Goal: Transaction & Acquisition: Purchase product/service

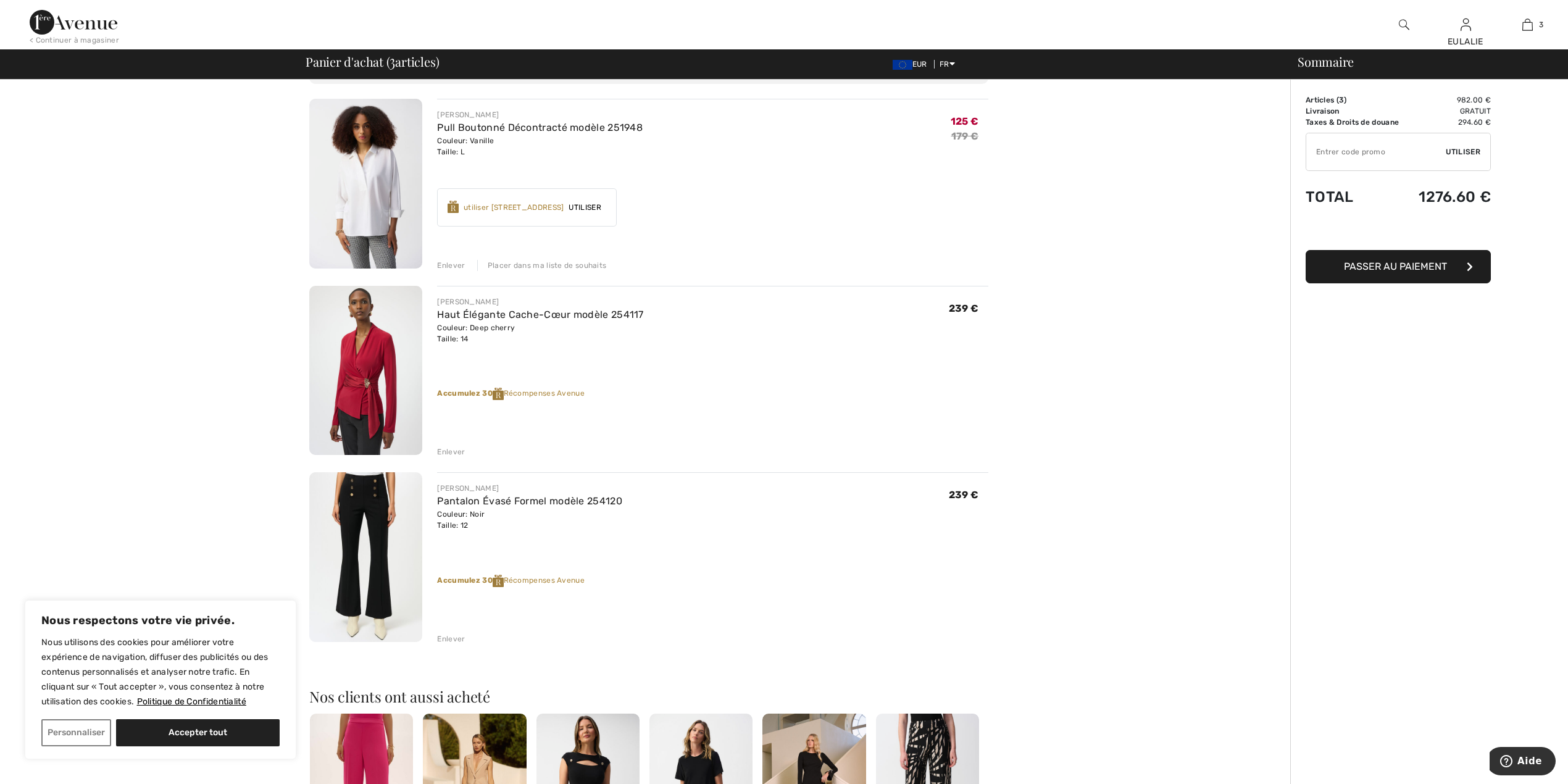
click at [43, 20] on img at bounding box center [73, 22] width 87 height 25
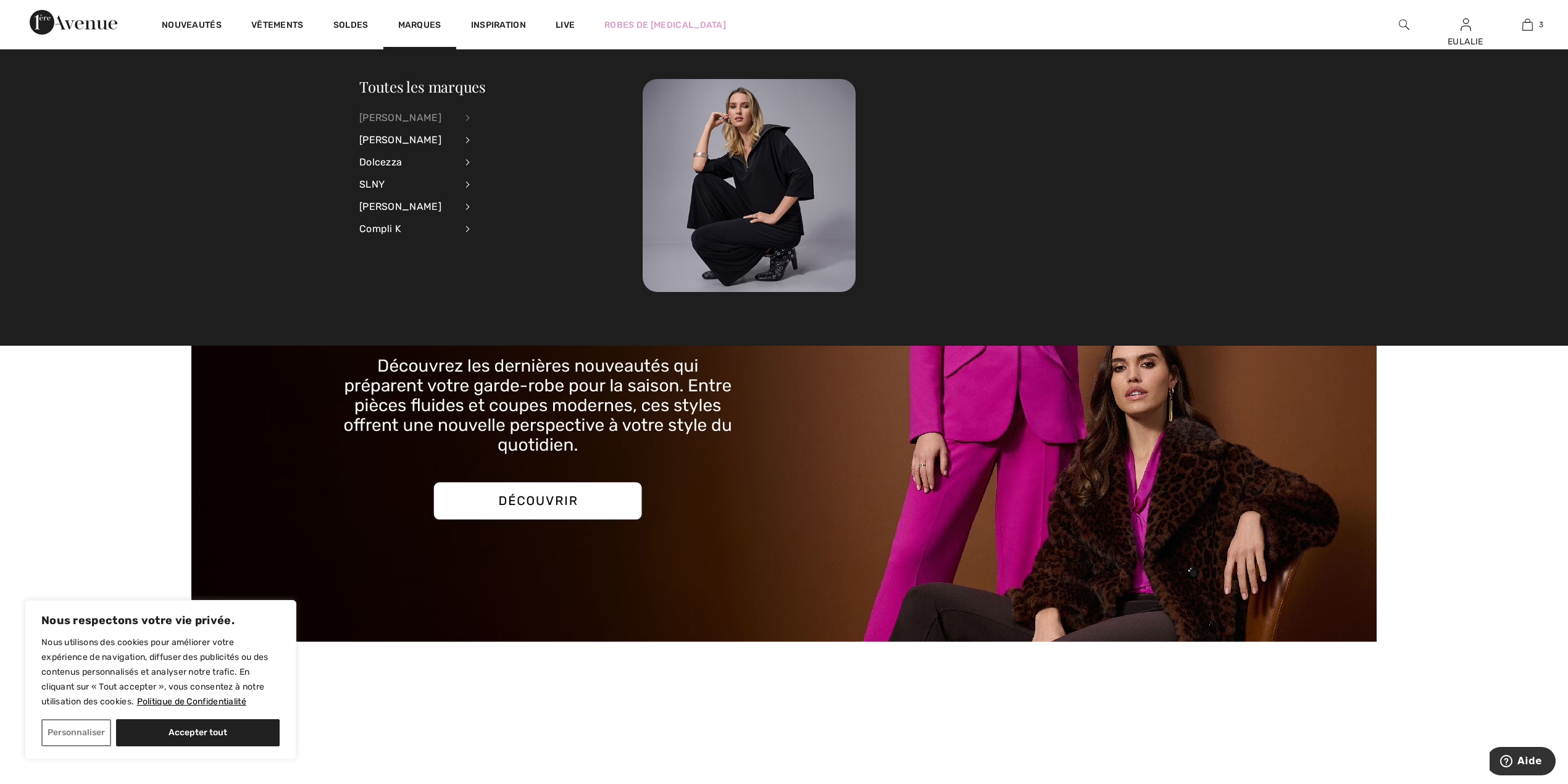
click at [435, 118] on div "[PERSON_NAME]" at bounding box center [408, 118] width 97 height 22
click at [524, 197] on link "Pantalons" at bounding box center [535, 199] width 99 height 21
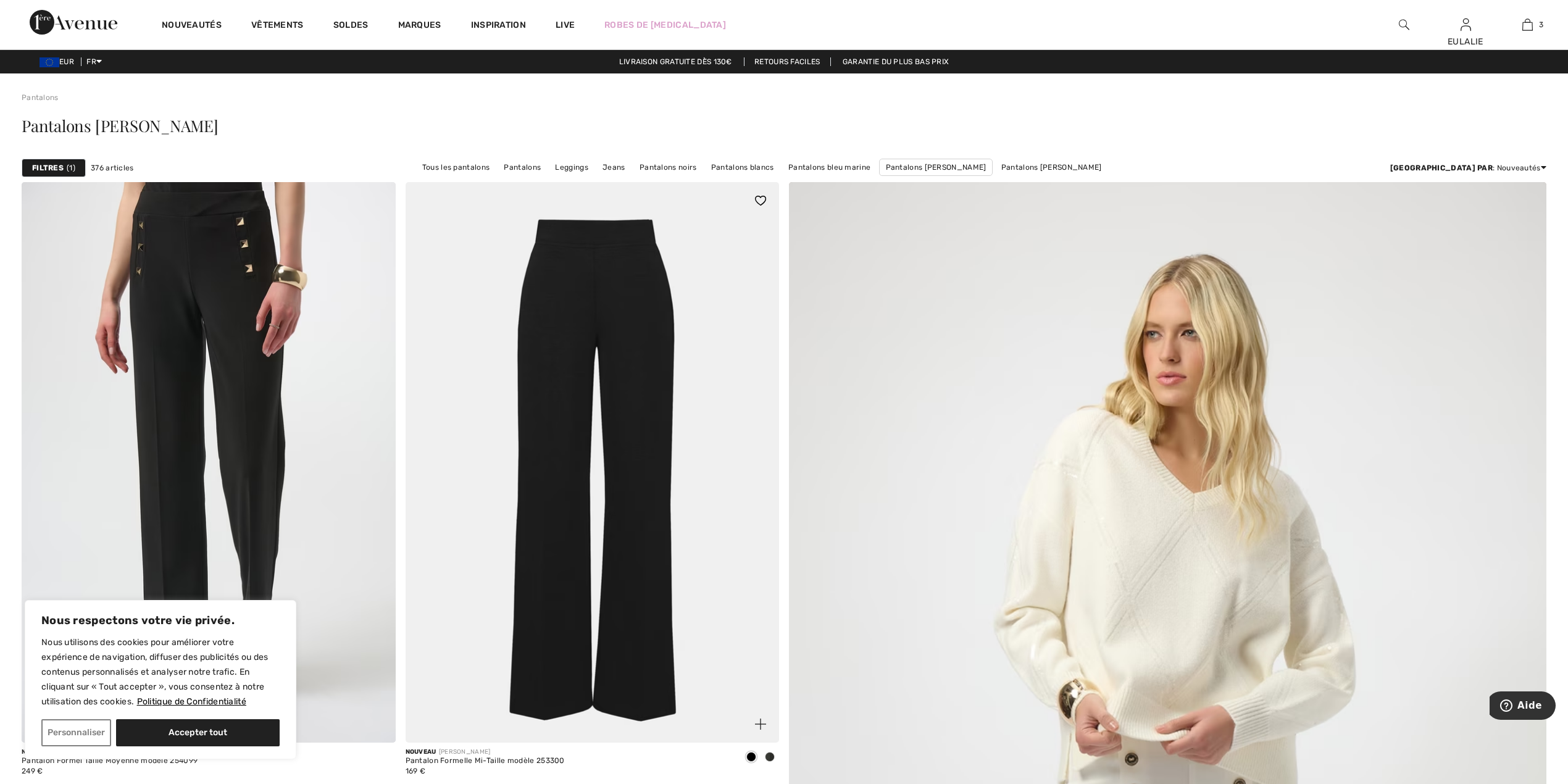
click at [766, 754] on span at bounding box center [770, 757] width 10 height 10
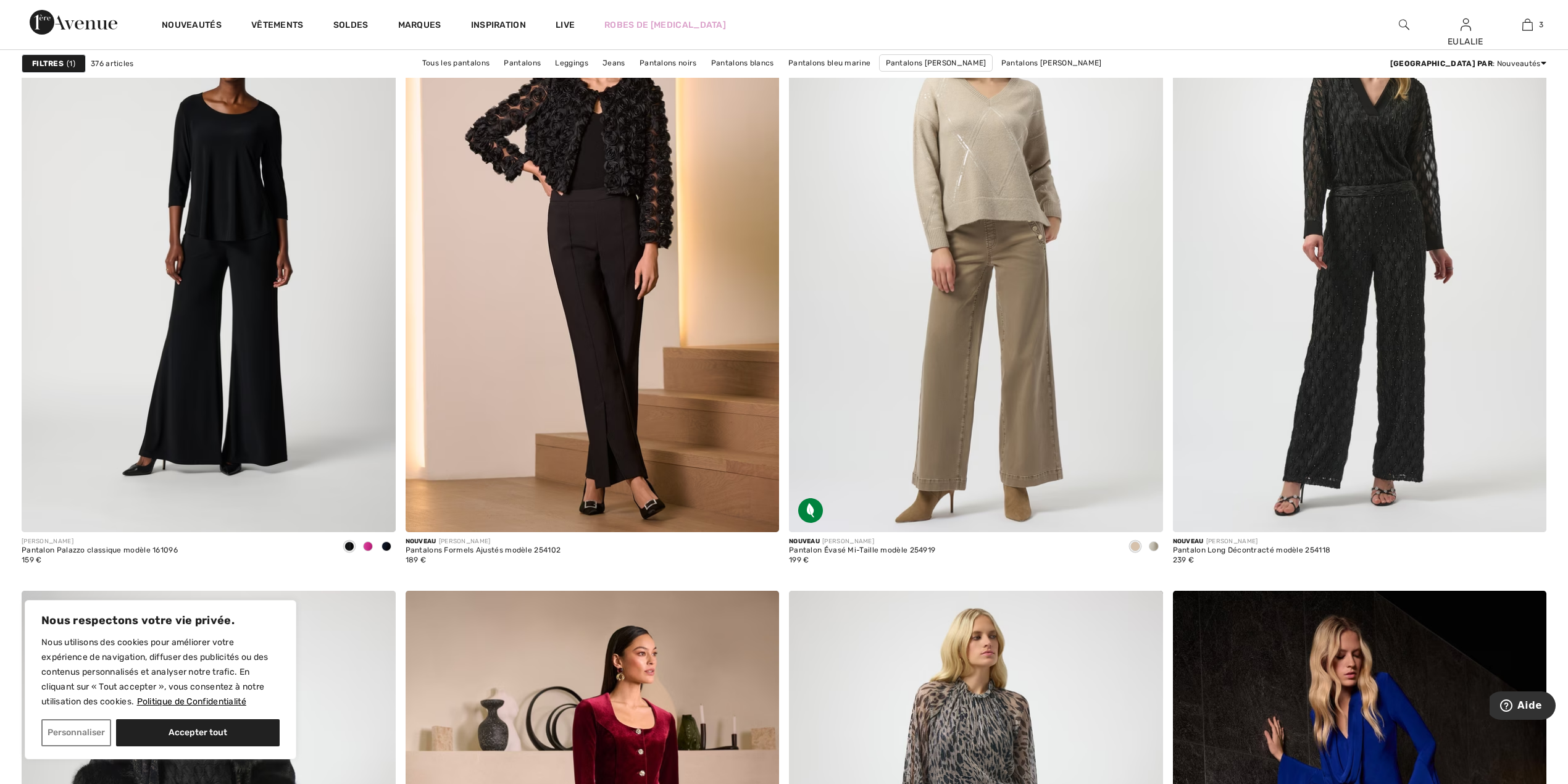
scroll to position [3541, 0]
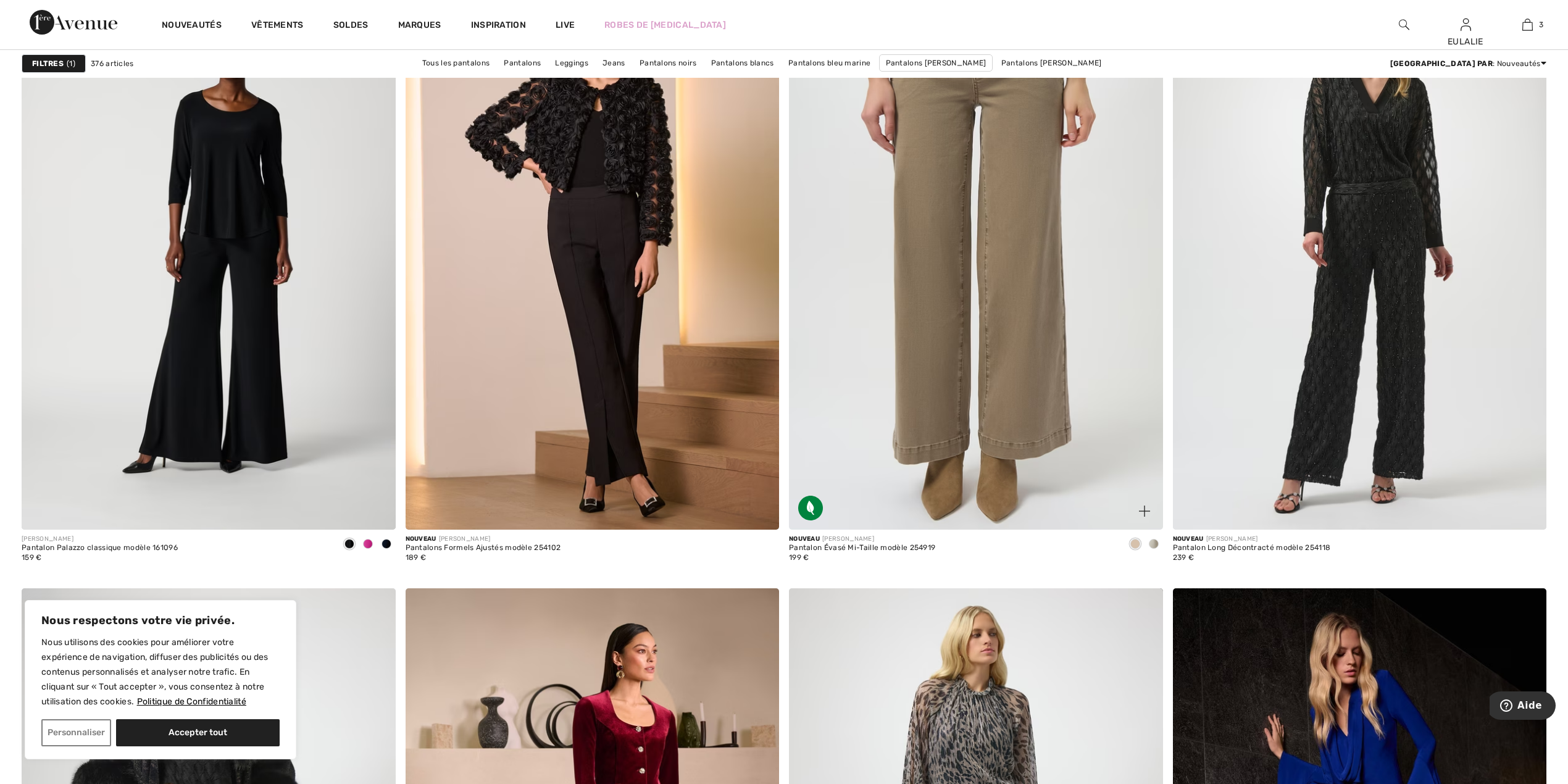
click at [956, 194] on img at bounding box center [975, 248] width 374 height 560
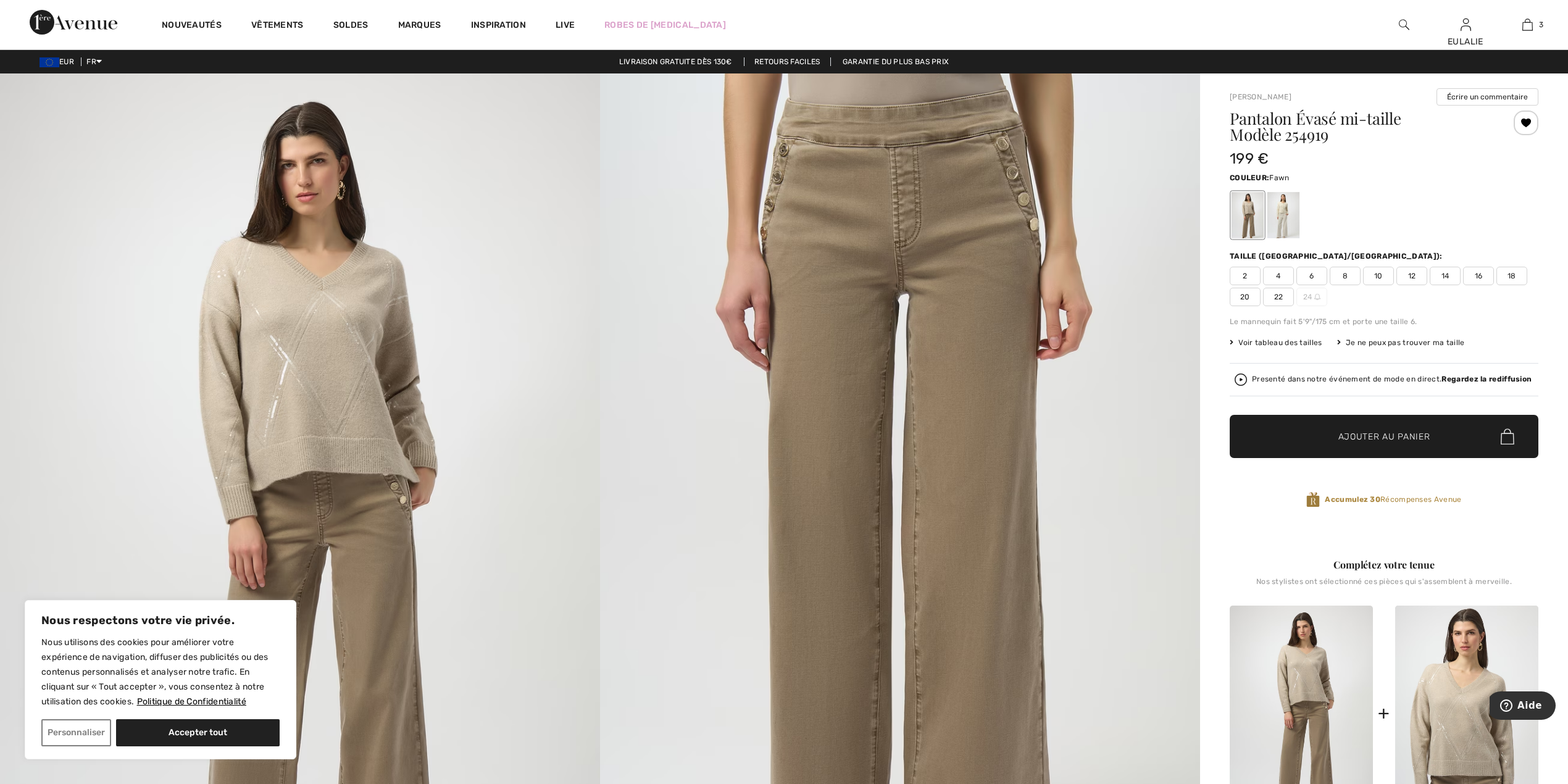
click at [1413, 276] on span "12" at bounding box center [1411, 276] width 31 height 19
click at [1418, 428] on span "✔ Ajouté au panier Ajouter au panier" at bounding box center [1383, 437] width 309 height 44
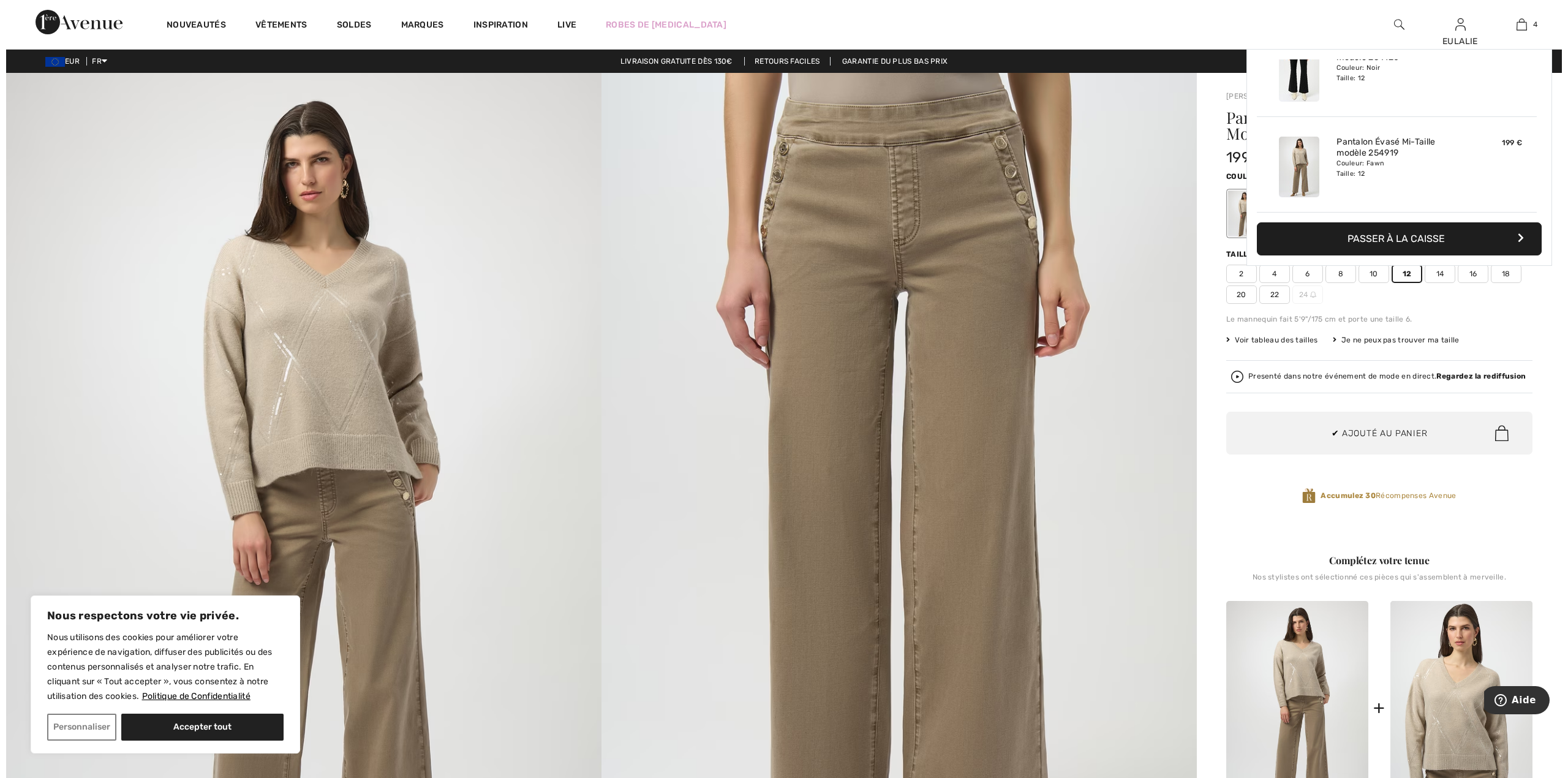
scroll to position [229, 0]
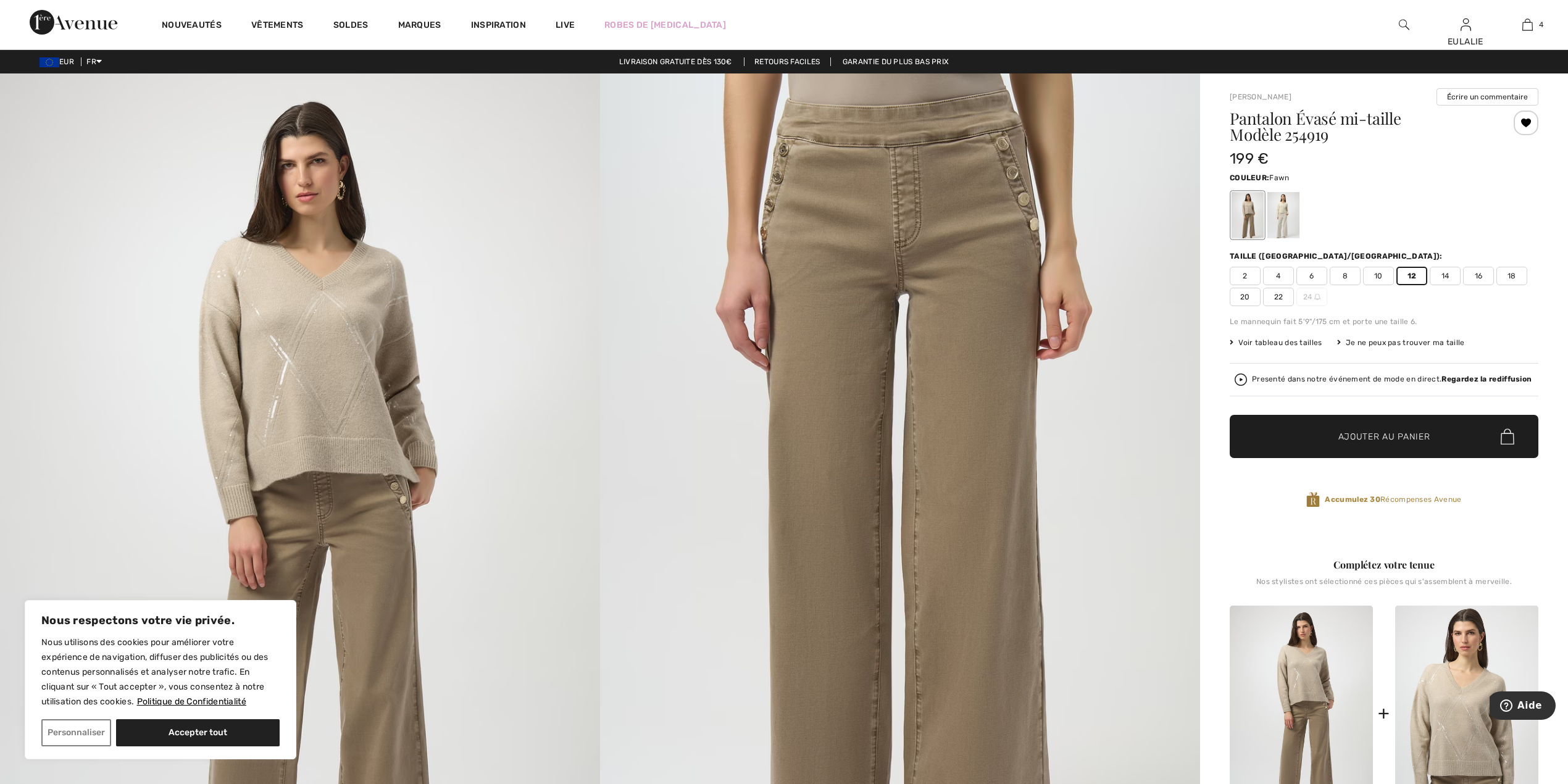
click at [1279, 413] on div "Pantalon Évasé mi-taille Modèle 254919 199 € Couleur: Fawn Taille (CA/US): 2 4 …" at bounding box center [1383, 319] width 309 height 417
click at [1280, 400] on div "Pantalon Évasé mi-taille Modèle 254919 199 € Couleur: Fawn Taille (CA/US): 2 4 …" at bounding box center [1383, 319] width 309 height 417
click at [1091, 554] on img at bounding box center [900, 524] width 600 height 900
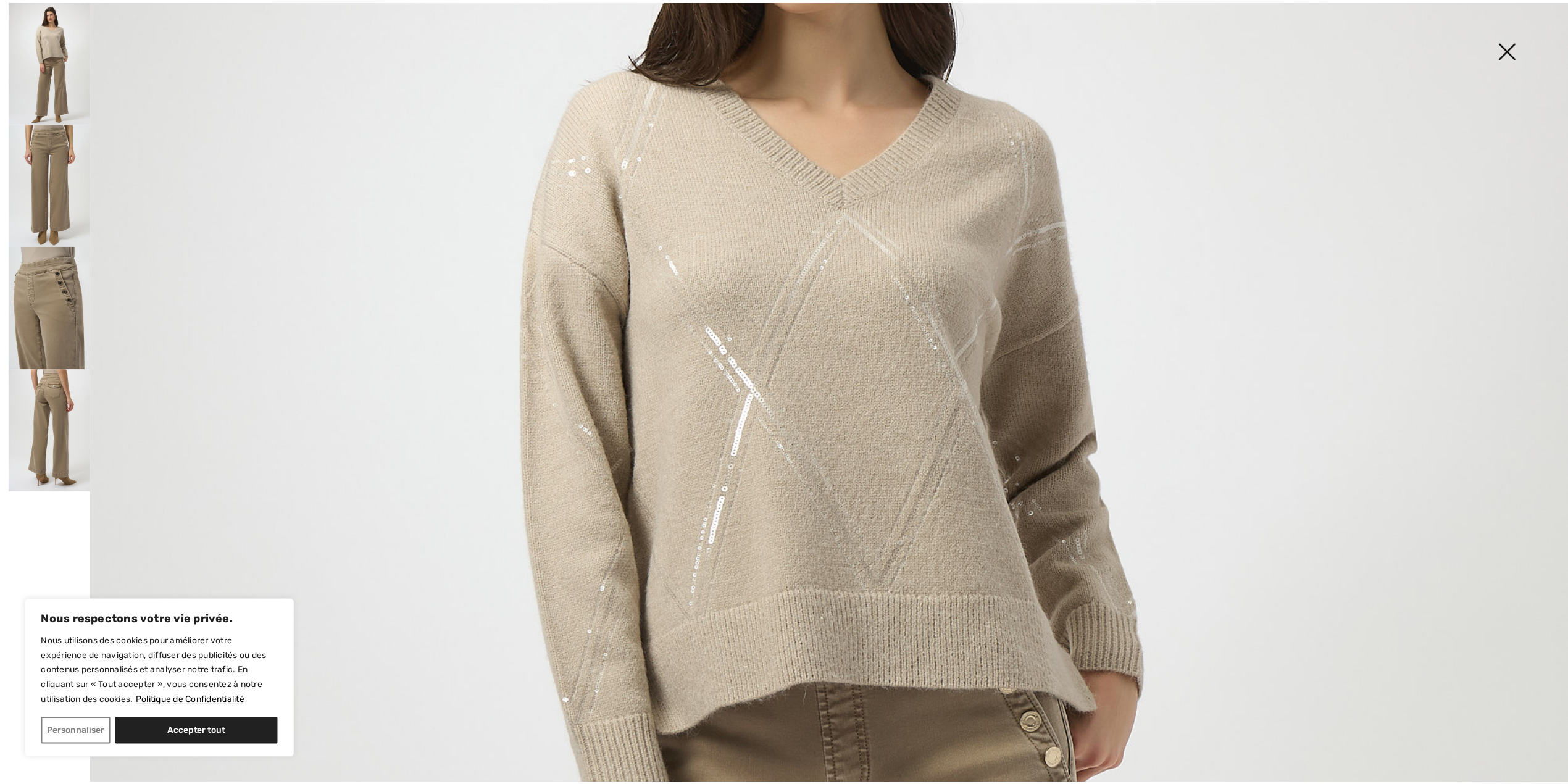
scroll to position [331, 0]
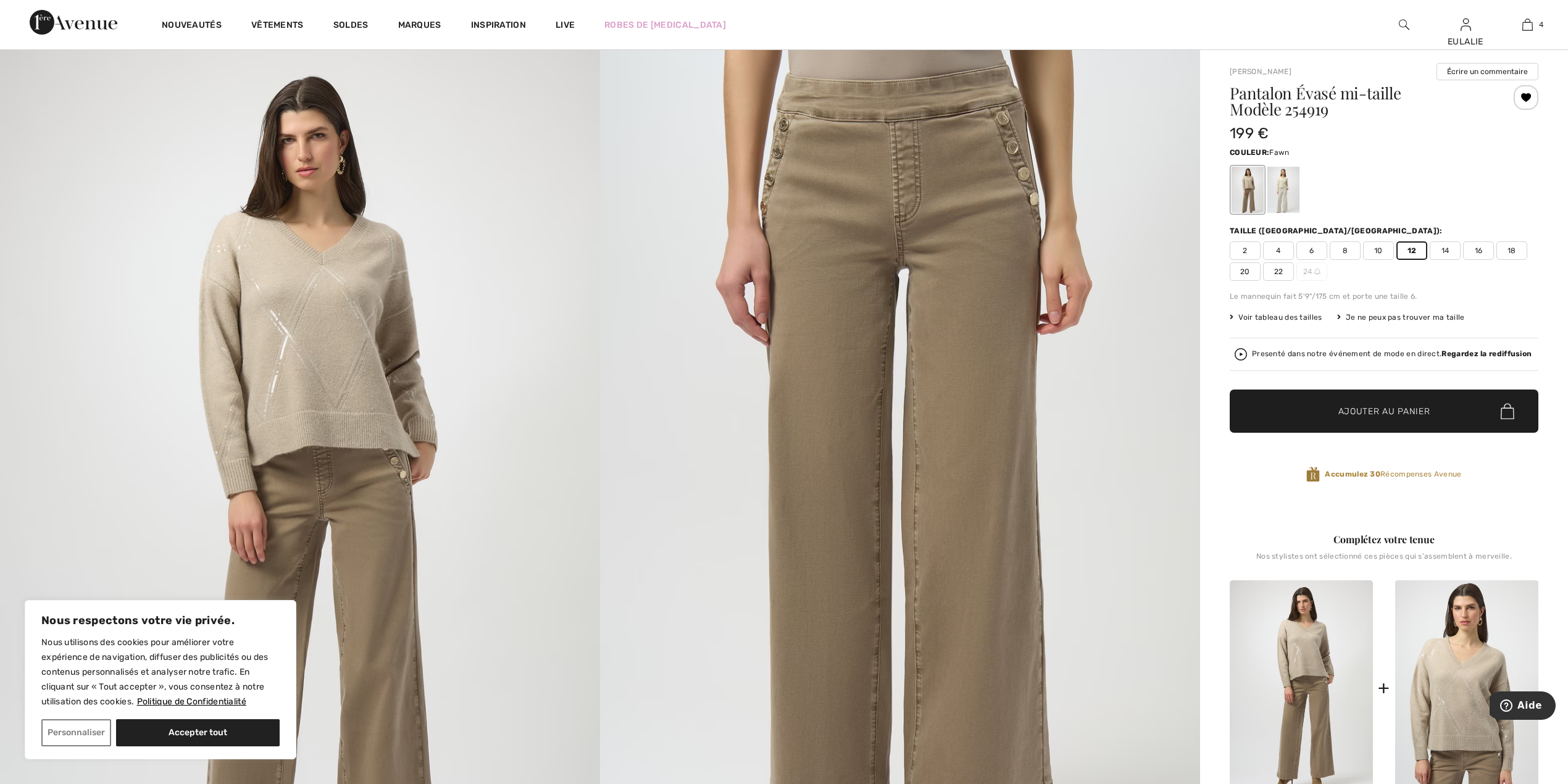
scroll to position [0, 0]
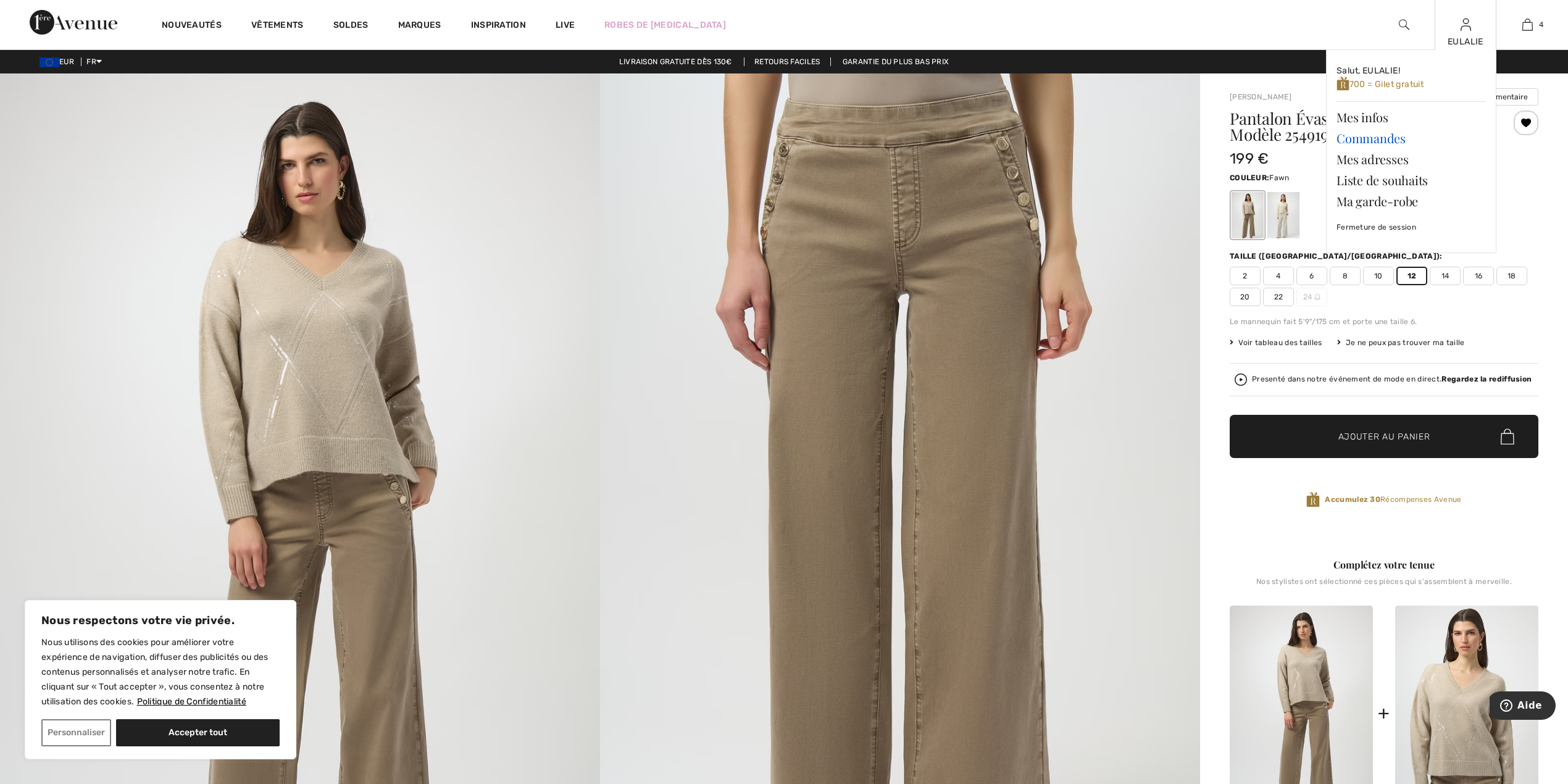
click at [1385, 136] on link "Commandes" at bounding box center [1411, 138] width 149 height 21
